Goal: Find specific page/section: Find specific page/section

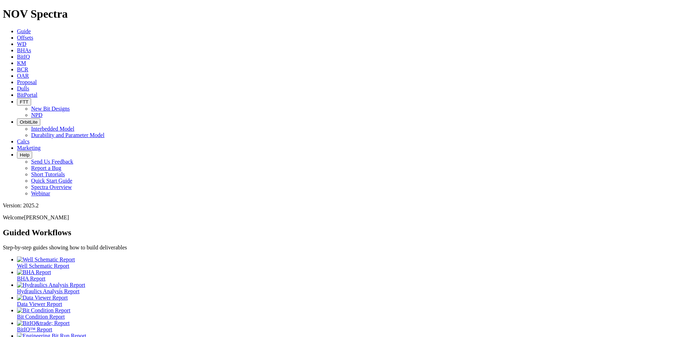
click at [29, 86] on span "Dulls" at bounding box center [23, 89] width 12 height 6
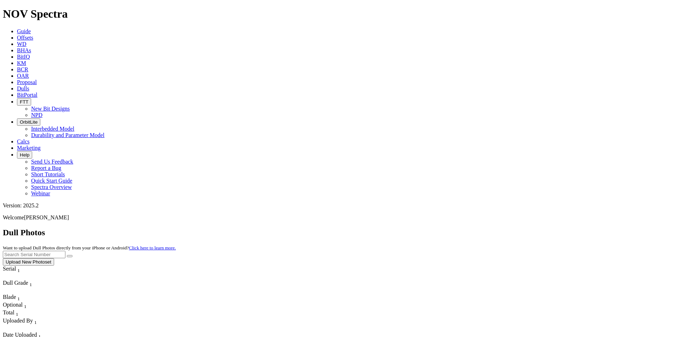
click at [65, 251] on input "text" at bounding box center [34, 254] width 63 height 7
click at [67, 255] on button "submit" at bounding box center [70, 256] width 6 height 2
drag, startPoint x: 540, startPoint y: 32, endPoint x: 493, endPoint y: 28, distance: 47.2
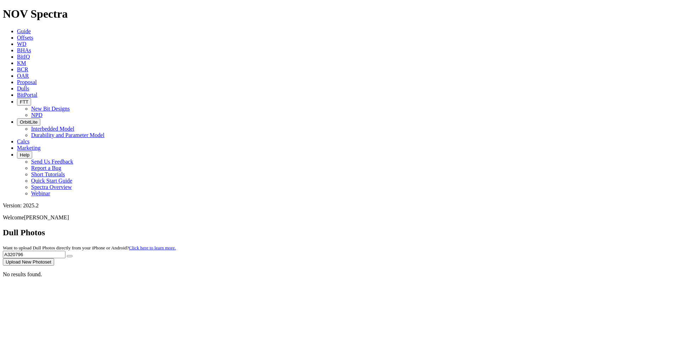
click at [501, 228] on div "Dull Photos Want to upload Dull Photos directly from your iPhone or Android? Cl…" at bounding box center [338, 247] width 670 height 38
click at [67, 255] on button "submit" at bounding box center [70, 256] width 6 height 2
drag, startPoint x: 537, startPoint y: 32, endPoint x: 473, endPoint y: 35, distance: 64.0
click at [473, 228] on div "Dull Photos Want to upload Dull Photos directly from your iPhone or Android? Cl…" at bounding box center [338, 247] width 670 height 38
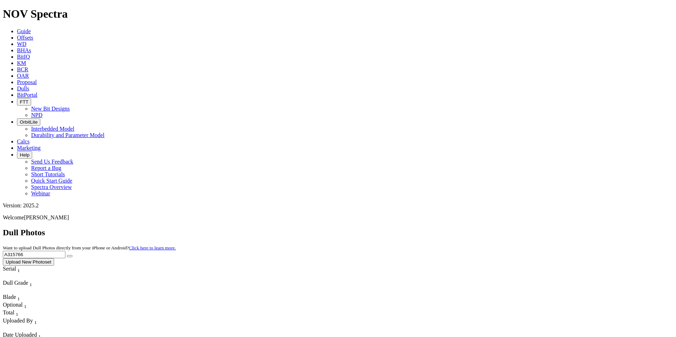
click at [67, 255] on button "submit" at bounding box center [70, 256] width 6 height 2
drag, startPoint x: 519, startPoint y: 28, endPoint x: 489, endPoint y: 27, distance: 29.7
click at [489, 228] on div "Dull Photos Want to upload Dull Photos directly from your iPhone or Android? Cl…" at bounding box center [338, 247] width 670 height 38
click at [67, 255] on button "submit" at bounding box center [70, 256] width 6 height 2
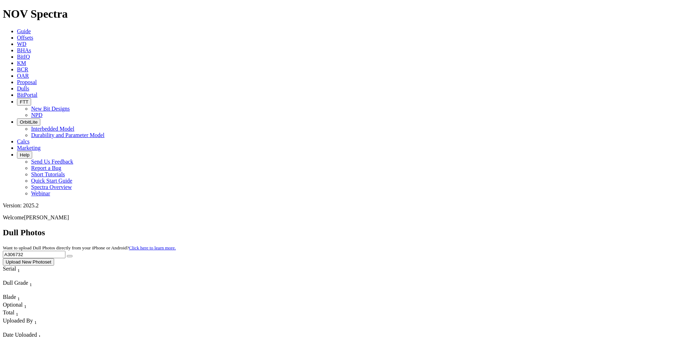
drag, startPoint x: 536, startPoint y: 33, endPoint x: 497, endPoint y: 30, distance: 38.6
click at [497, 228] on div "Dull Photos Want to upload Dull Photos directly from your iPhone or Android? Cl…" at bounding box center [338, 247] width 670 height 38
type input "A320544"
click at [67, 255] on button "submit" at bounding box center [70, 256] width 6 height 2
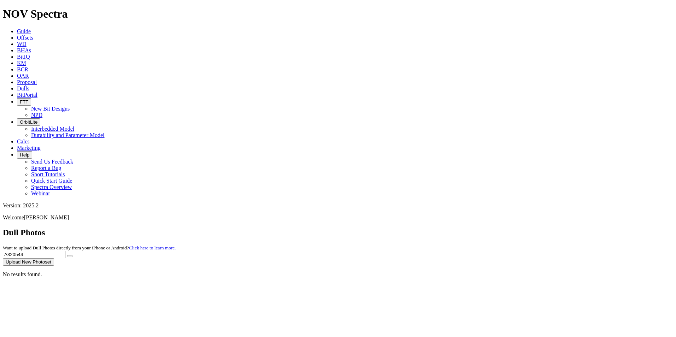
click at [17, 86] on icon at bounding box center [17, 89] width 0 height 6
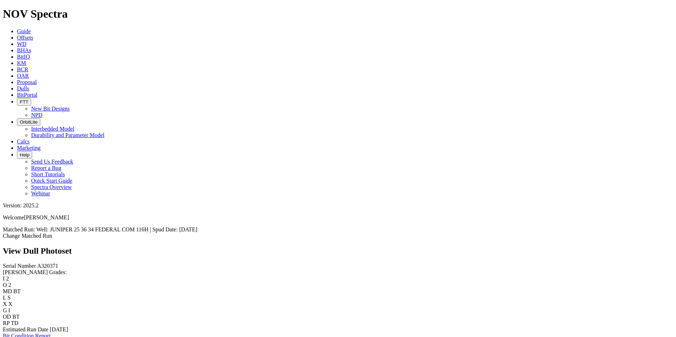
scroll to position [813, 0]
